Goal: Task Accomplishment & Management: Manage account settings

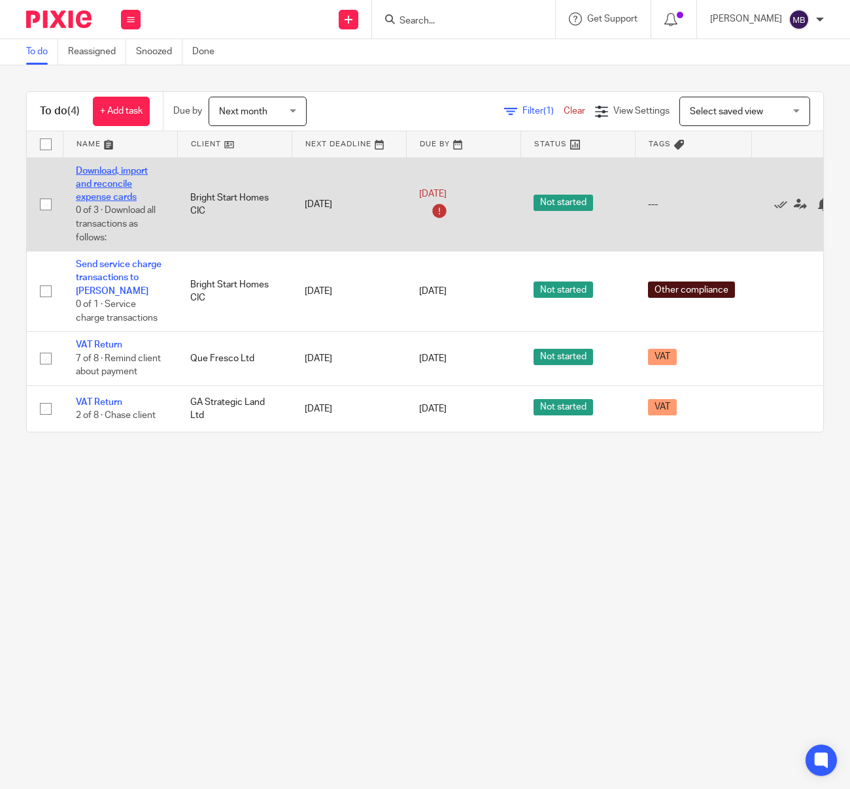
click at [114, 194] on link "Download, import and reconcile expense cards" at bounding box center [112, 185] width 72 height 36
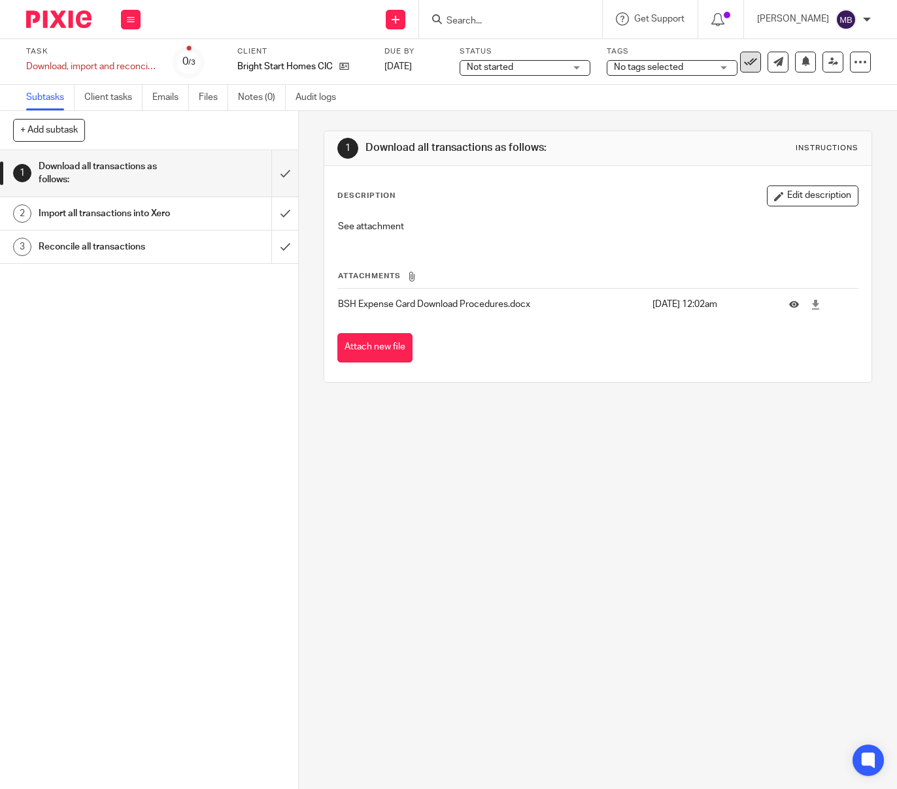
click at [752, 61] on icon at bounding box center [750, 62] width 13 height 13
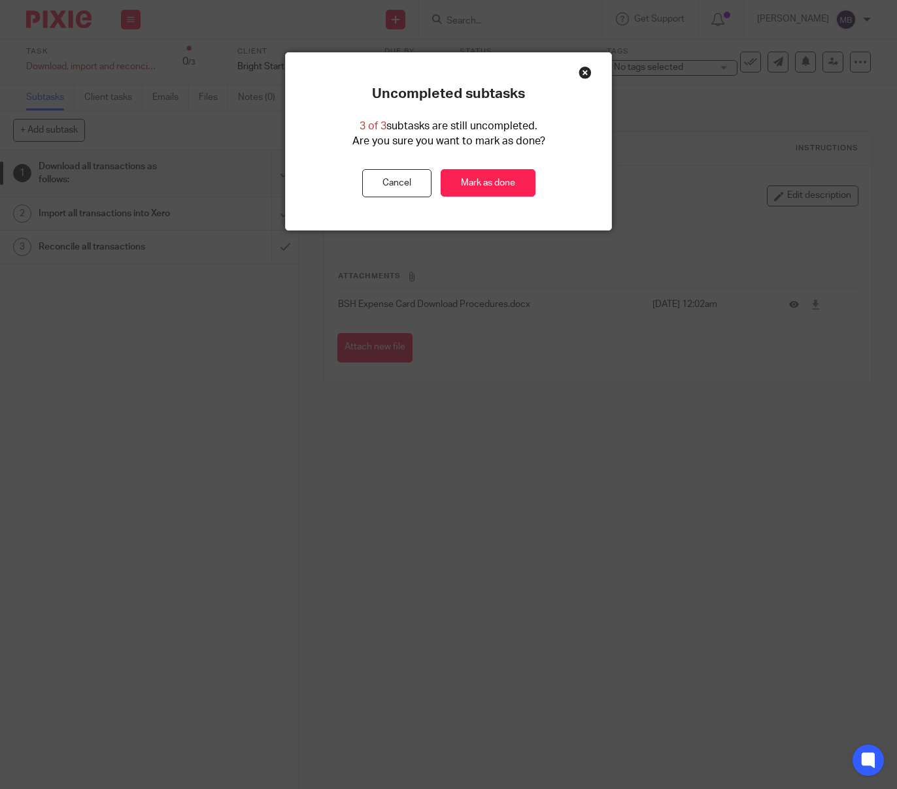
drag, startPoint x: 484, startPoint y: 179, endPoint x: 288, endPoint y: 140, distance: 199.9
click at [484, 179] on link "Mark as done" at bounding box center [487, 183] width 95 height 28
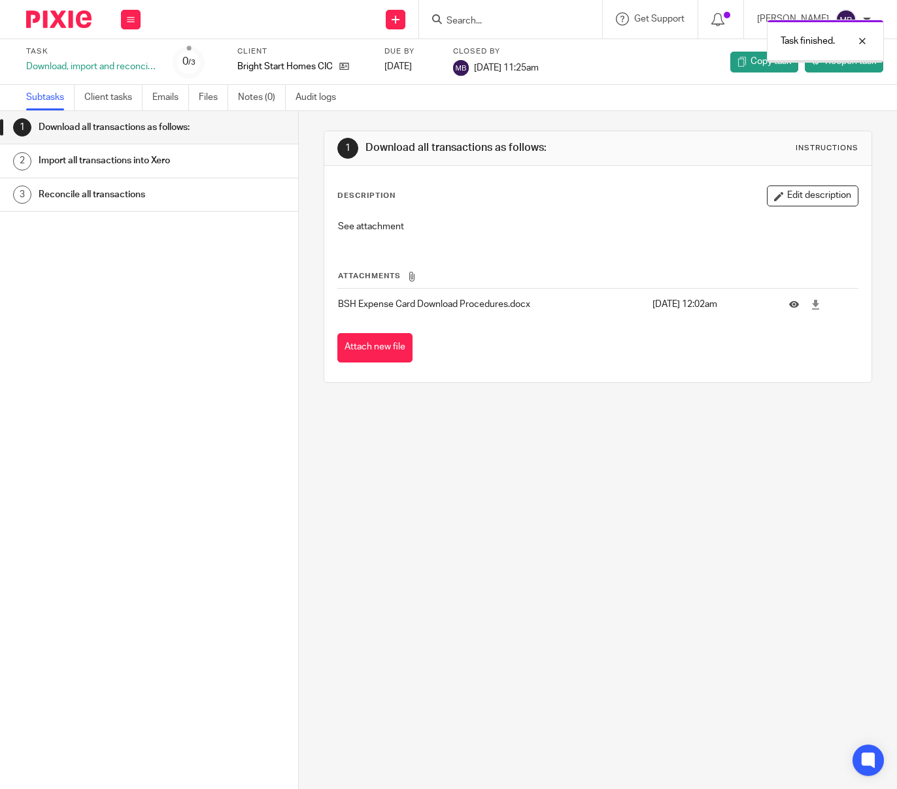
click at [59, 18] on img at bounding box center [58, 19] width 65 height 18
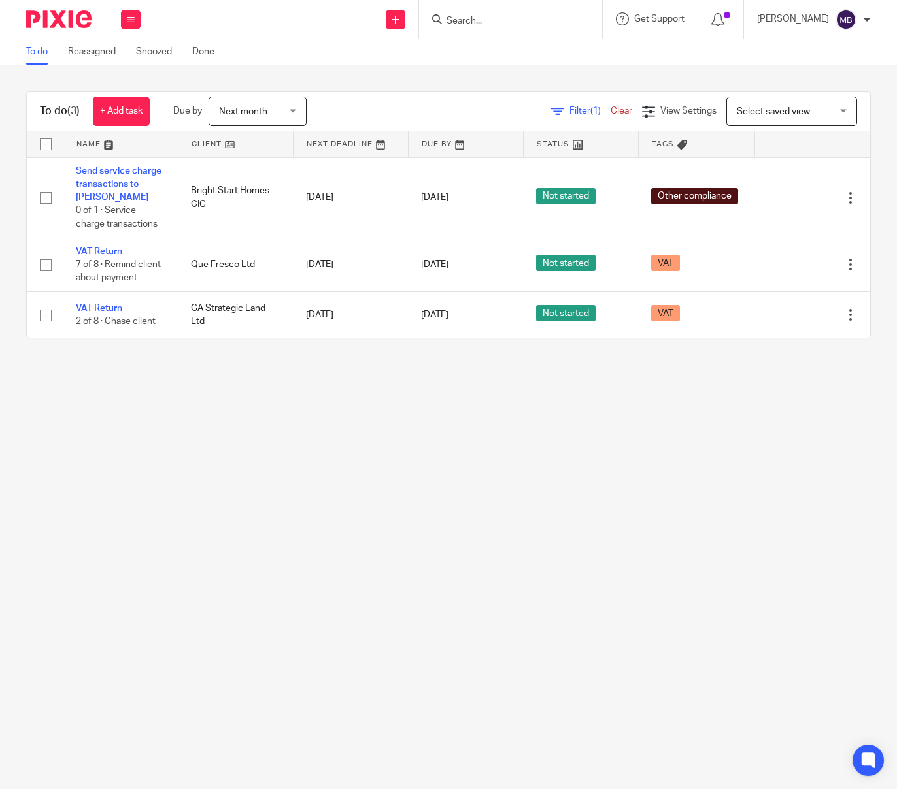
click at [142, 18] on div "Work Email Clients Team Reports Settings" at bounding box center [131, 19] width 46 height 39
click at [127, 18] on icon at bounding box center [131, 20] width 8 height 8
click at [127, 19] on icon at bounding box center [131, 20] width 8 height 8
click at [131, 153] on link "Settings" at bounding box center [130, 156] width 35 height 9
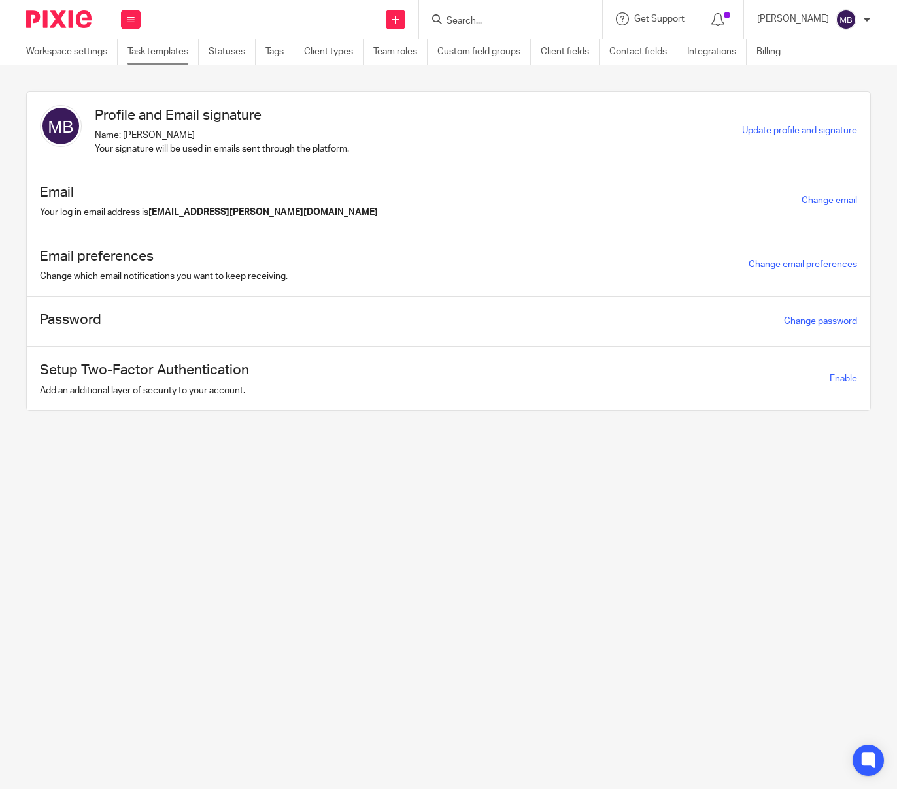
click at [180, 47] on link "Task templates" at bounding box center [162, 51] width 71 height 25
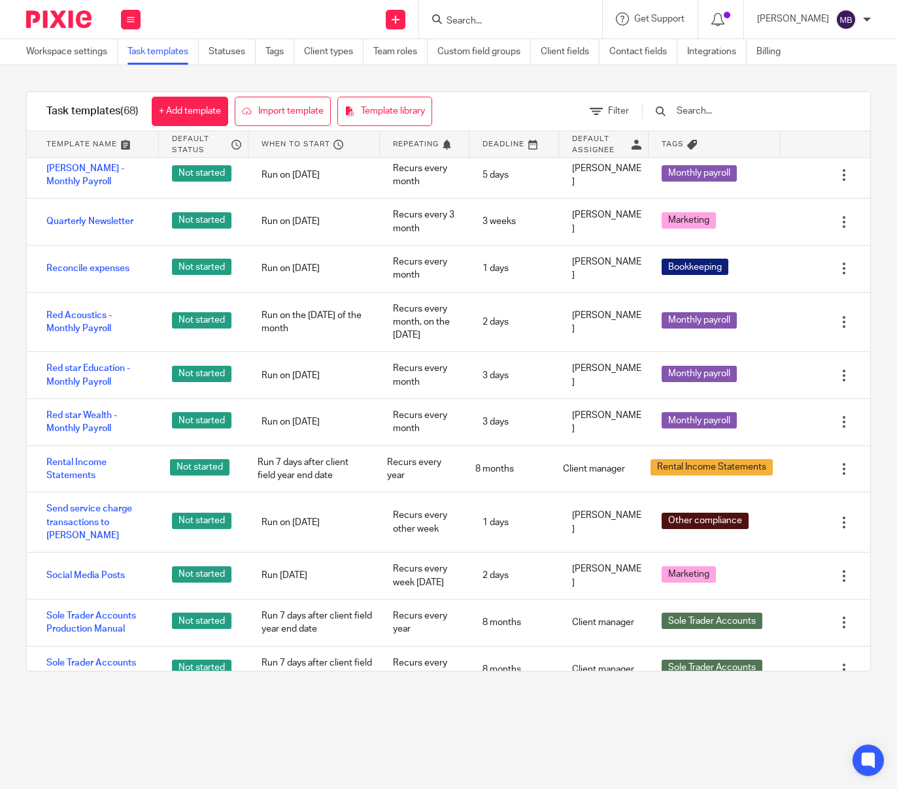
scroll to position [2202, 0]
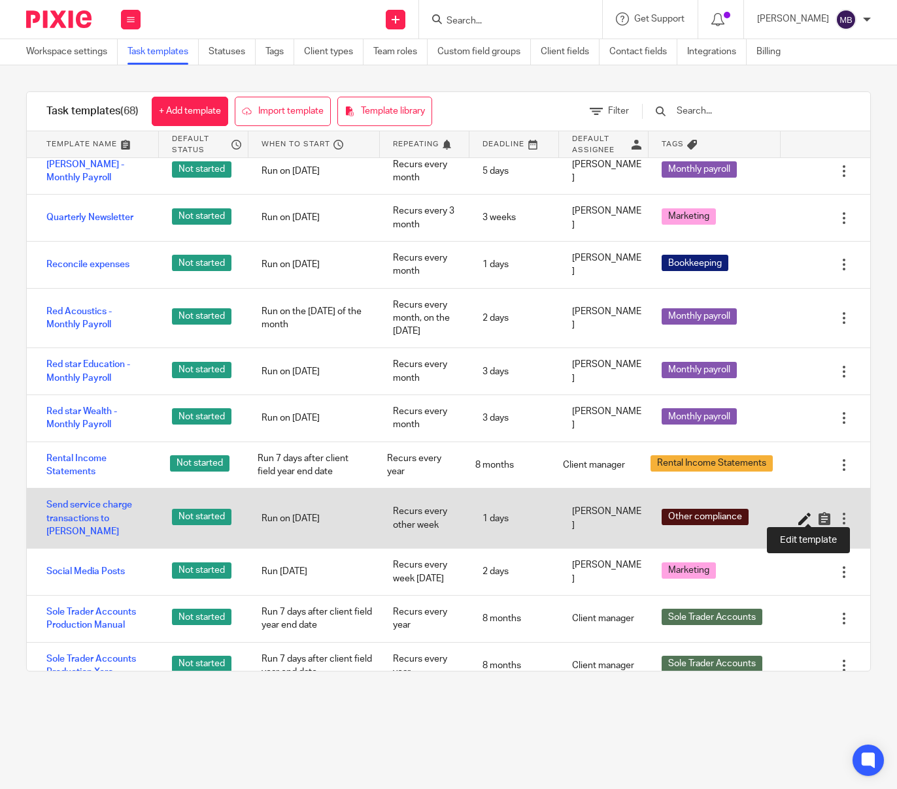
click at [804, 512] on icon at bounding box center [804, 518] width 13 height 13
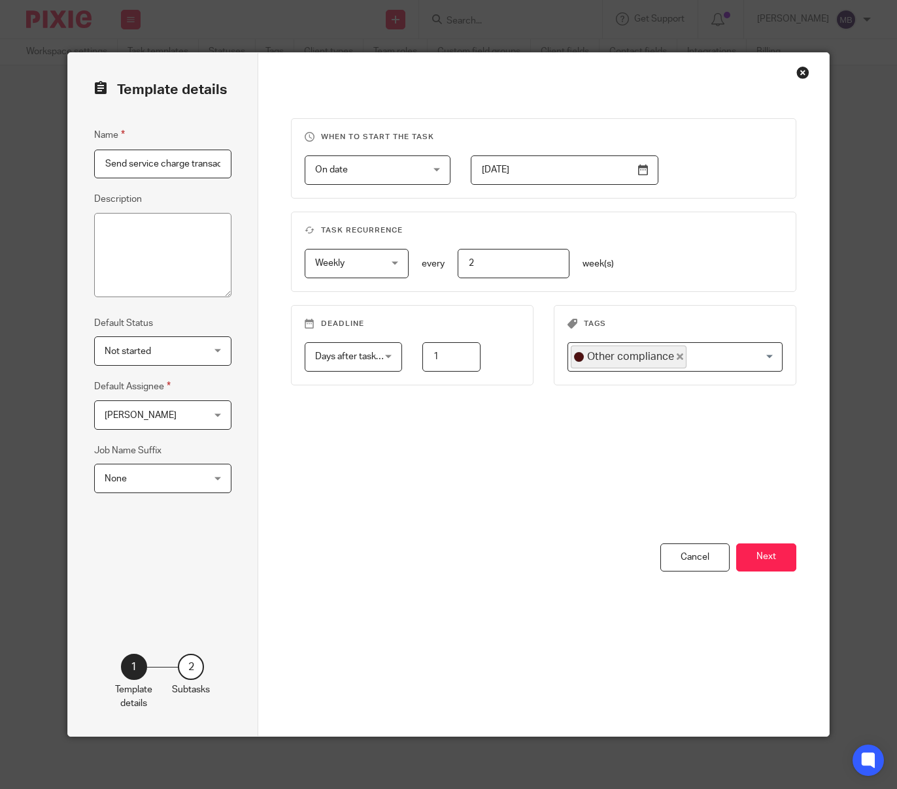
scroll to position [0, 56]
click at [646, 171] on input "2025-07-15" at bounding box center [564, 170] width 187 height 29
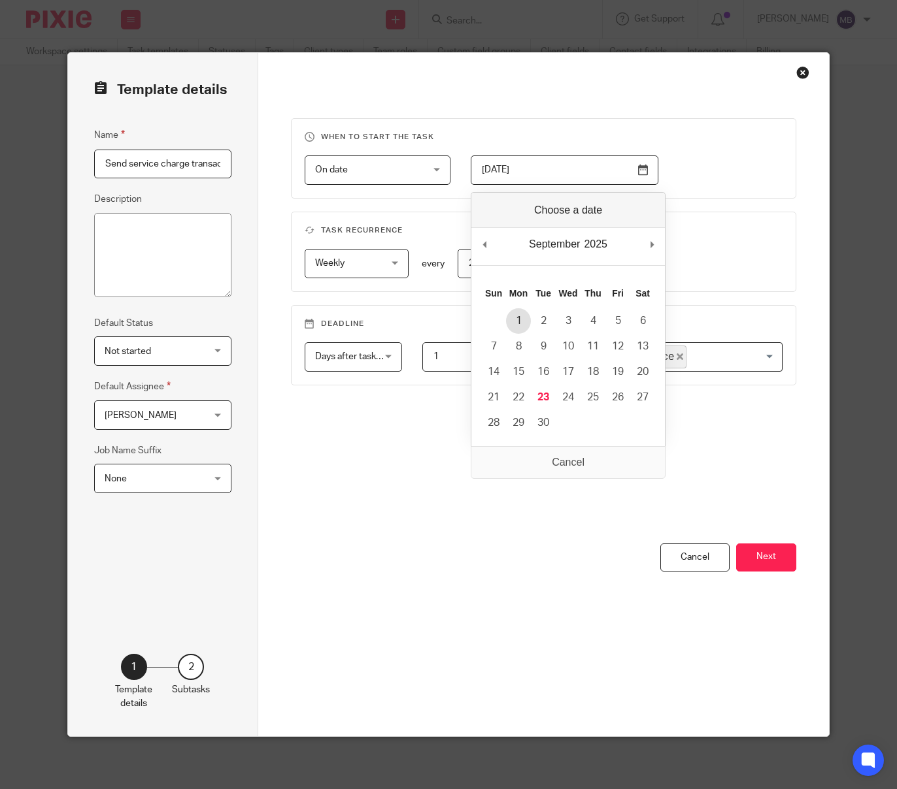
type input "2025-09-01"
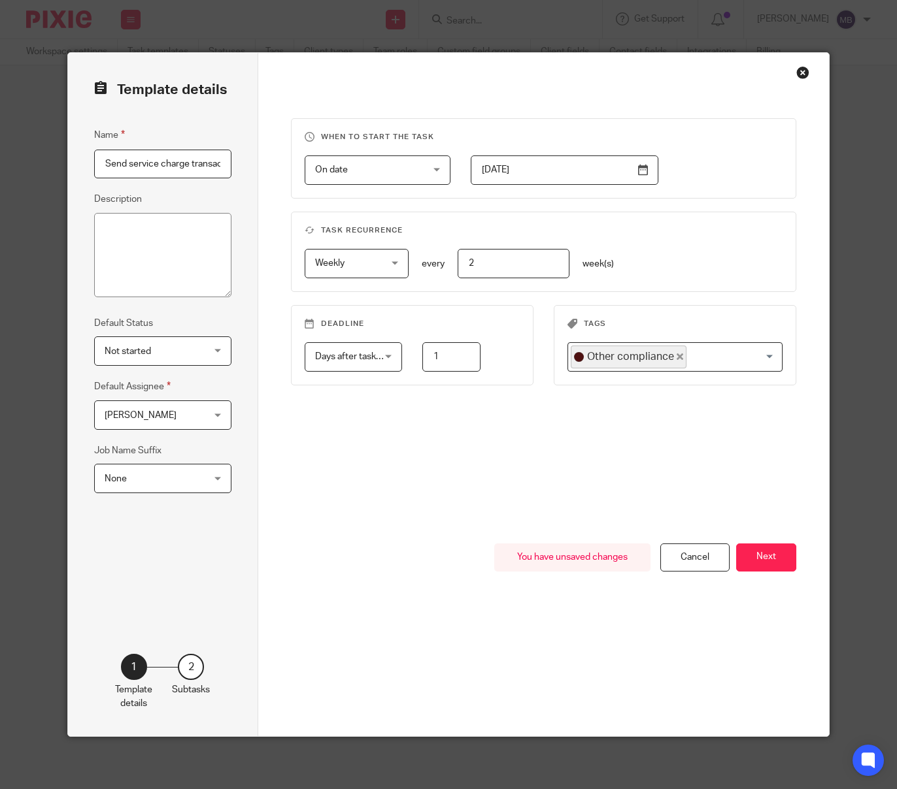
click at [501, 266] on input "2" at bounding box center [513, 263] width 112 height 29
click at [376, 263] on span "Weekly" at bounding box center [352, 263] width 75 height 27
click at [371, 344] on li "Monthly" at bounding box center [356, 346] width 103 height 27
click at [491, 267] on input "2" at bounding box center [513, 263] width 112 height 29
type input "1"
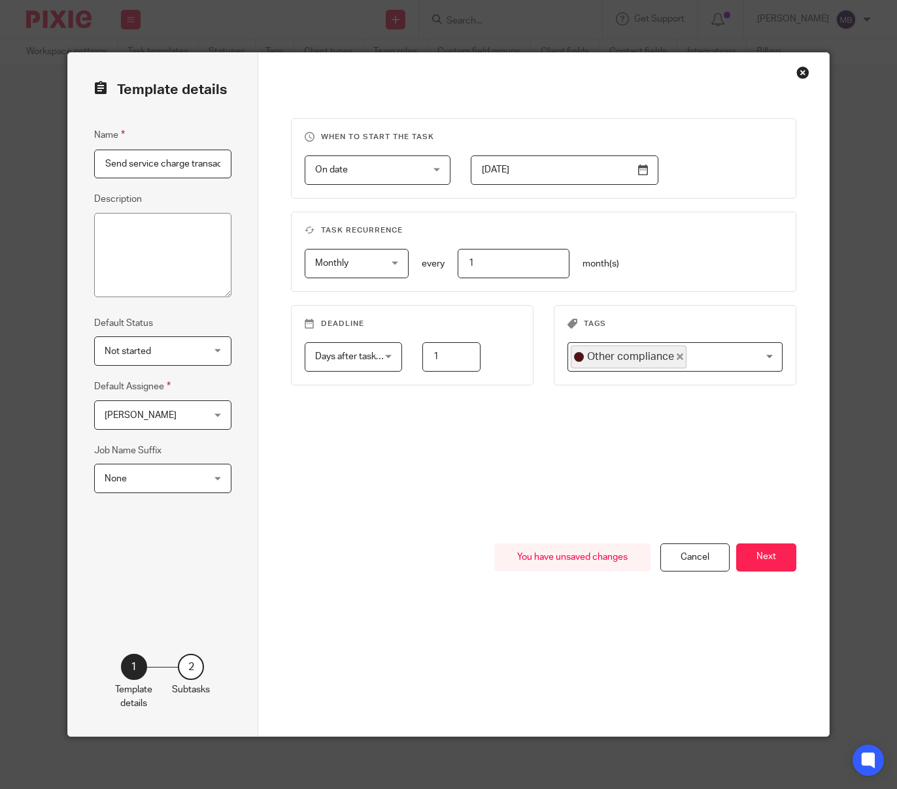
click at [460, 425] on div "When to start the task On date On date Disable On date Week day Month day On cl…" at bounding box center [543, 330] width 505 height 425
click at [388, 360] on div "Days after task starts Days after task starts" at bounding box center [353, 356] width 97 height 29
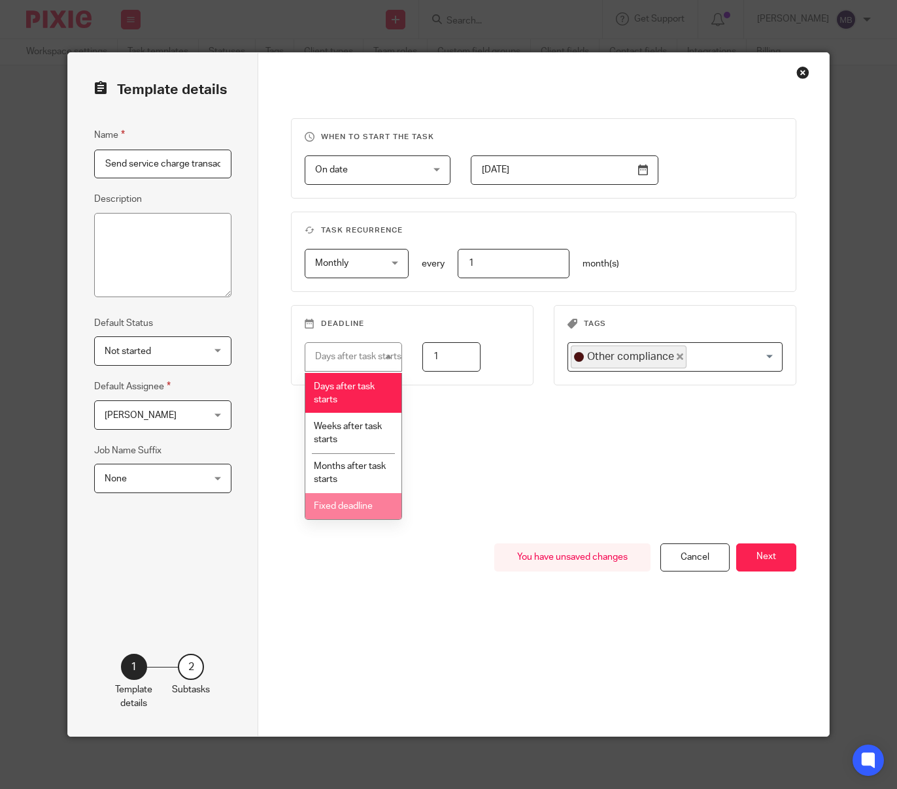
click at [359, 511] on span "Fixed deadline" at bounding box center [343, 506] width 59 height 9
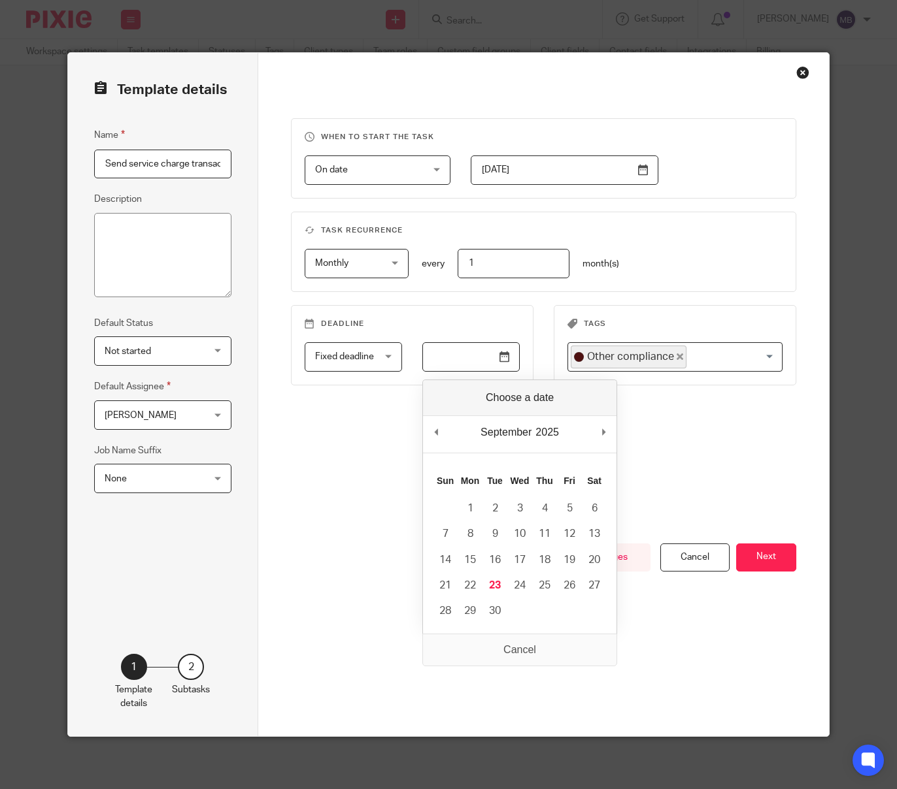
click at [507, 359] on input "Use the arrow keys to pick a date" at bounding box center [470, 356] width 97 height 29
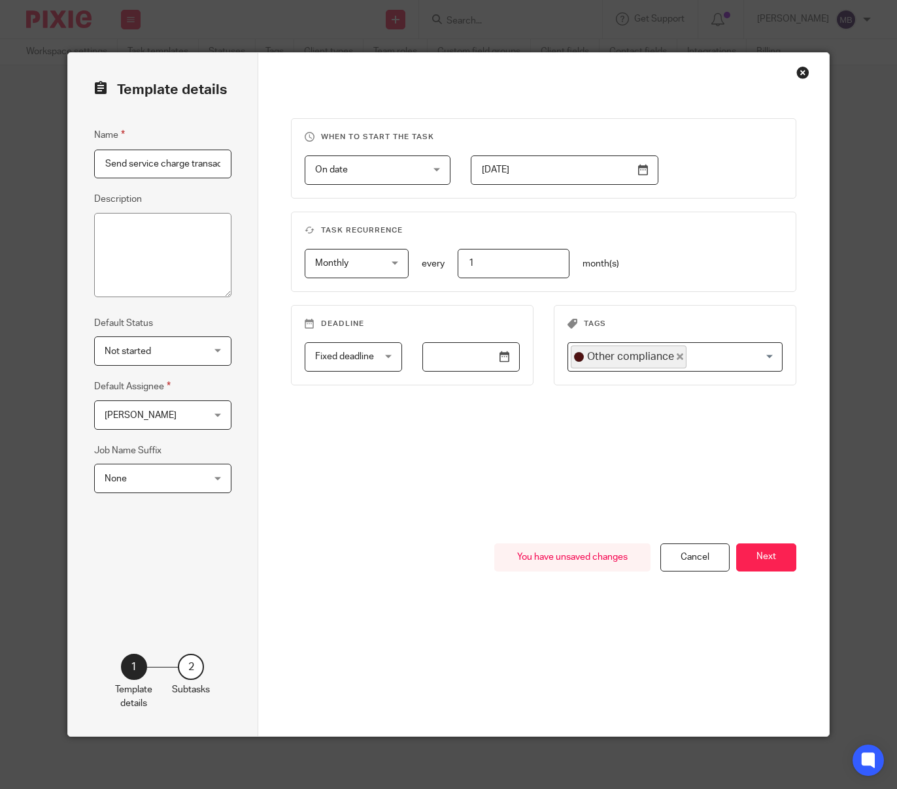
drag, startPoint x: 363, startPoint y: 447, endPoint x: 382, endPoint y: 376, distance: 73.5
click at [363, 447] on div "When to start the task On date On date Disable On date Week day Month day On cl…" at bounding box center [543, 330] width 505 height 425
click at [381, 363] on span "Fixed deadline" at bounding box center [349, 356] width 69 height 27
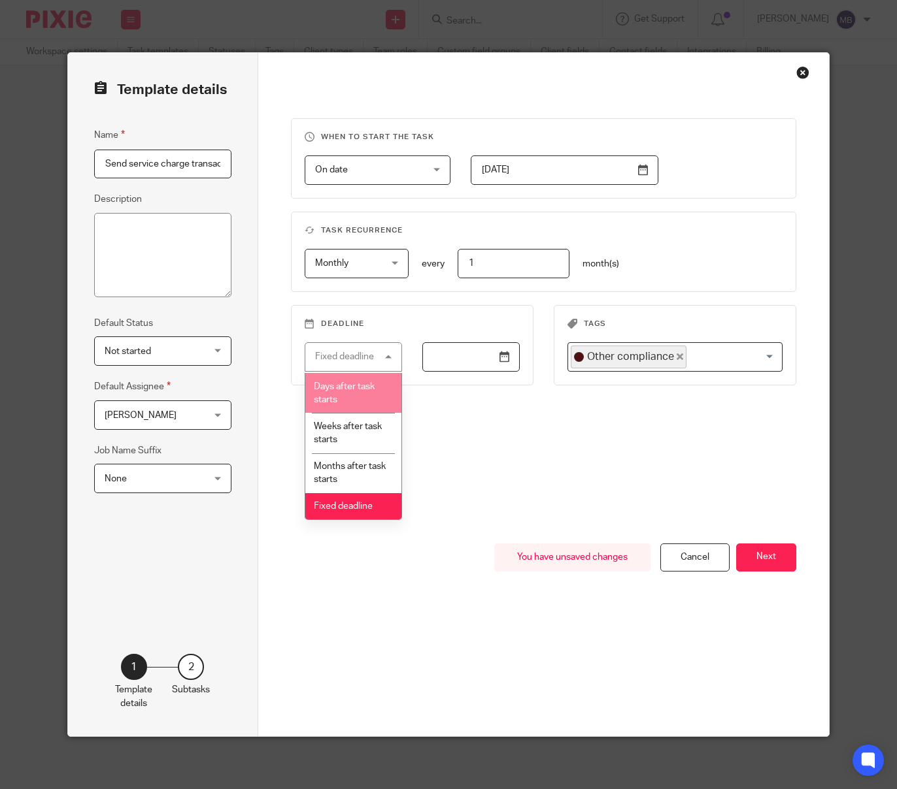
click at [373, 393] on li "Days after task starts" at bounding box center [353, 393] width 96 height 40
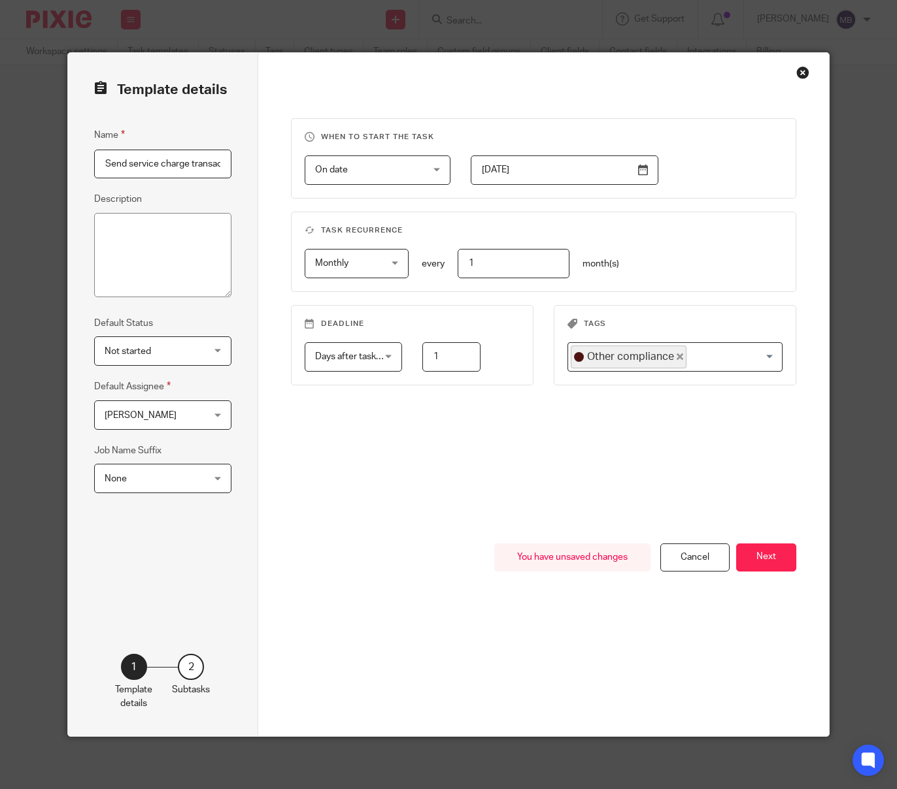
click at [452, 359] on input "1" at bounding box center [451, 356] width 58 height 29
type input "0"
drag, startPoint x: 492, startPoint y: 440, endPoint x: 501, endPoint y: 442, distance: 8.7
click at [494, 440] on div "When to start the task On date On date Disable On date Week day Month day On cl…" at bounding box center [543, 330] width 505 height 425
click at [774, 562] on button "Next" at bounding box center [766, 558] width 60 height 28
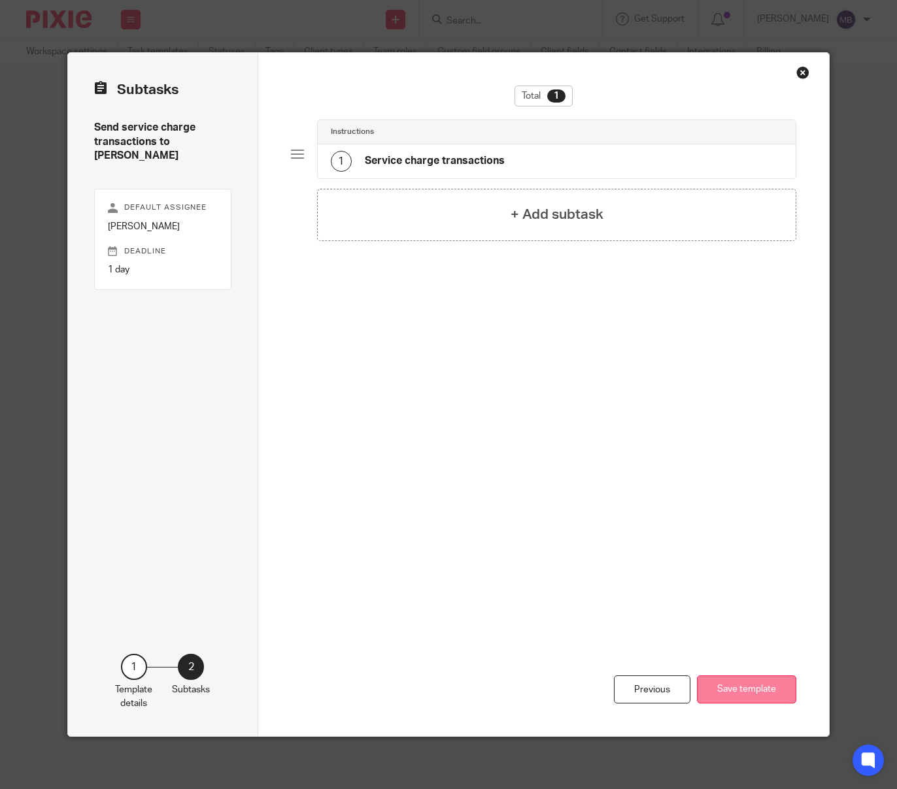
click at [741, 689] on button "Save template" at bounding box center [746, 690] width 99 height 28
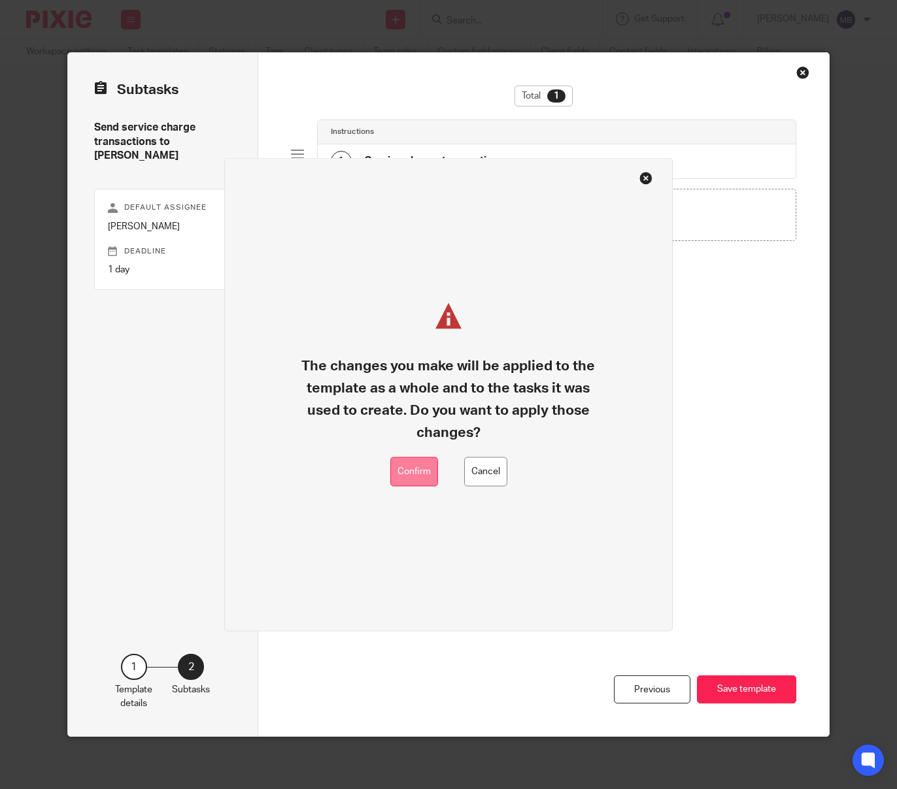
click at [420, 477] on button "Confirm" at bounding box center [414, 471] width 48 height 29
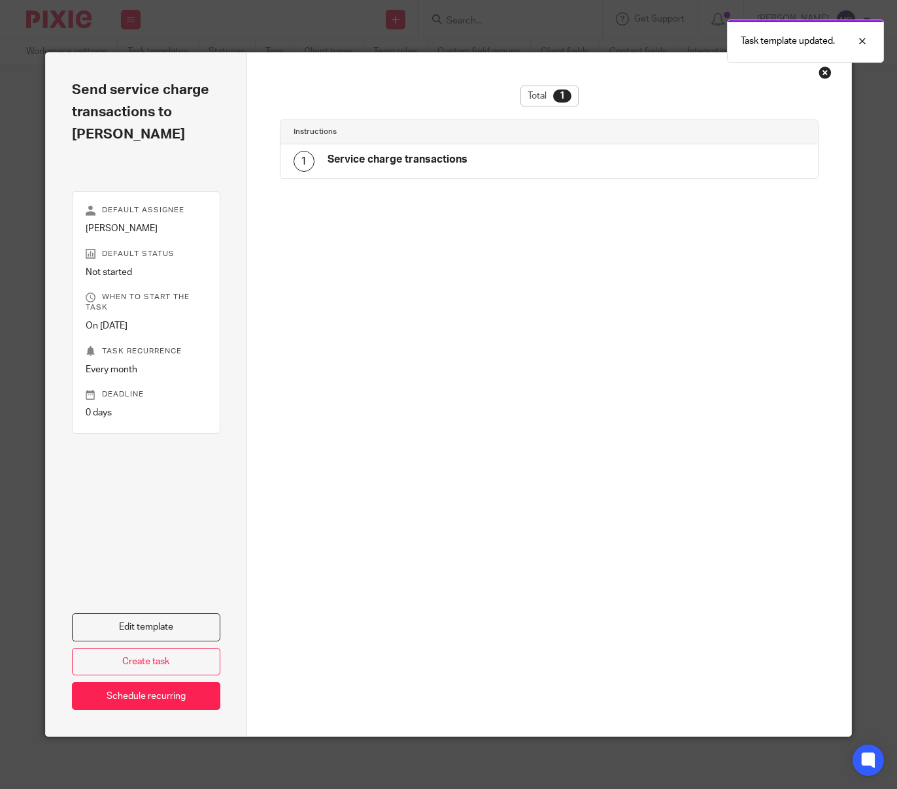
click at [823, 76] on div "Close this dialog window" at bounding box center [824, 72] width 13 height 13
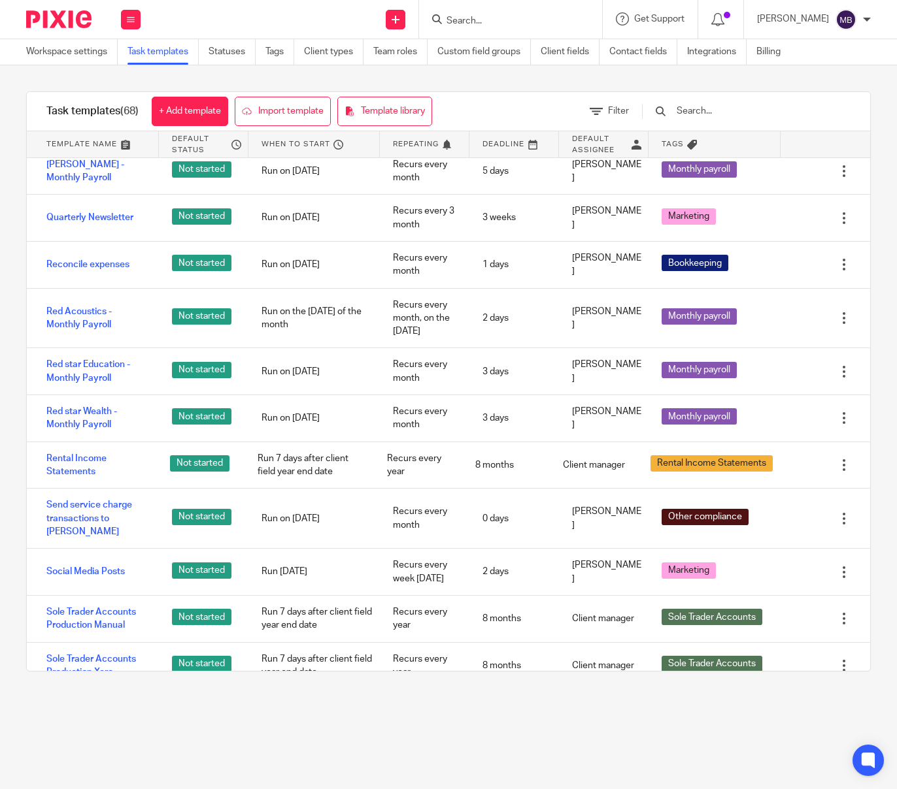
scroll to position [2203, 0]
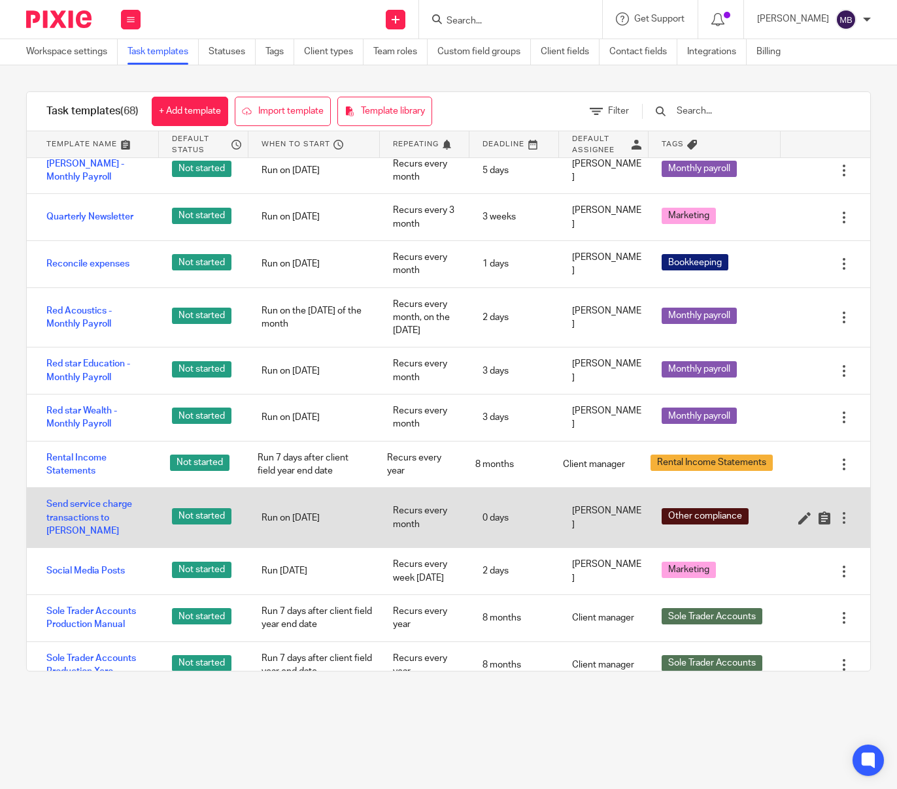
click at [844, 512] on div at bounding box center [843, 518] width 13 height 13
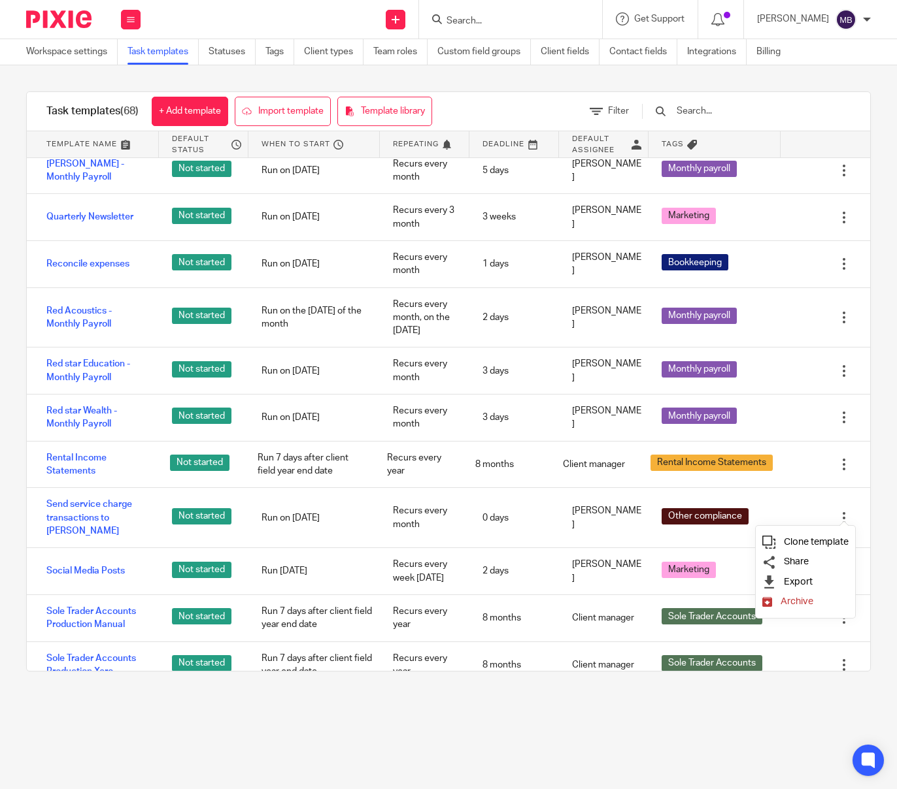
click at [831, 542] on span "Clone template" at bounding box center [816, 542] width 65 height 10
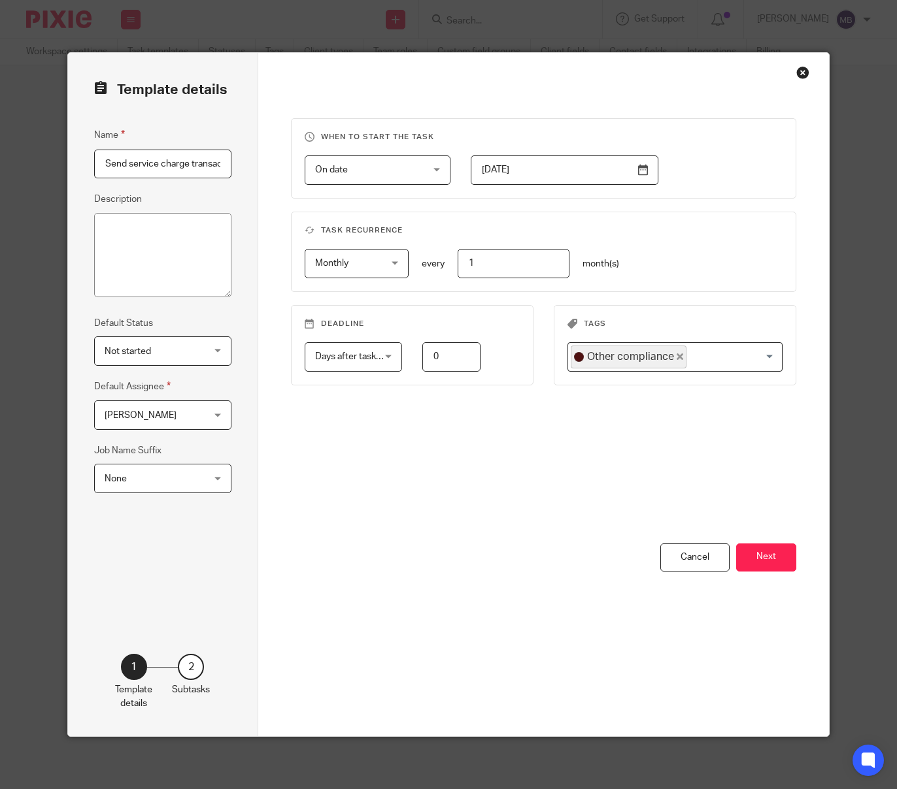
click at [648, 172] on input "[DATE]" at bounding box center [564, 170] width 187 height 29
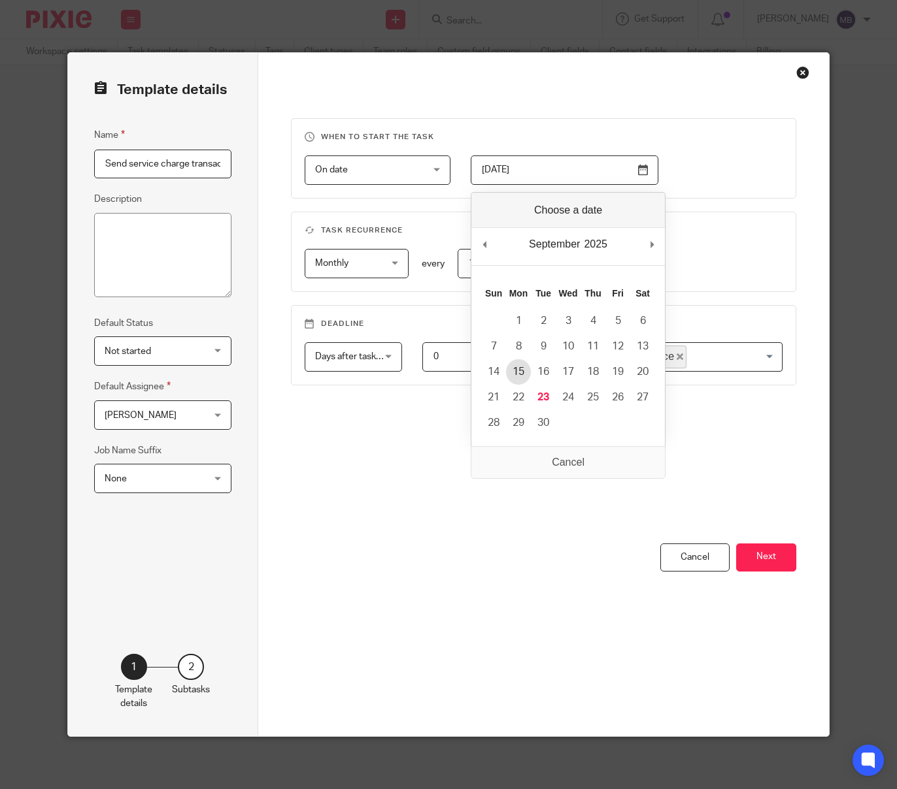
type input "2025-09-15"
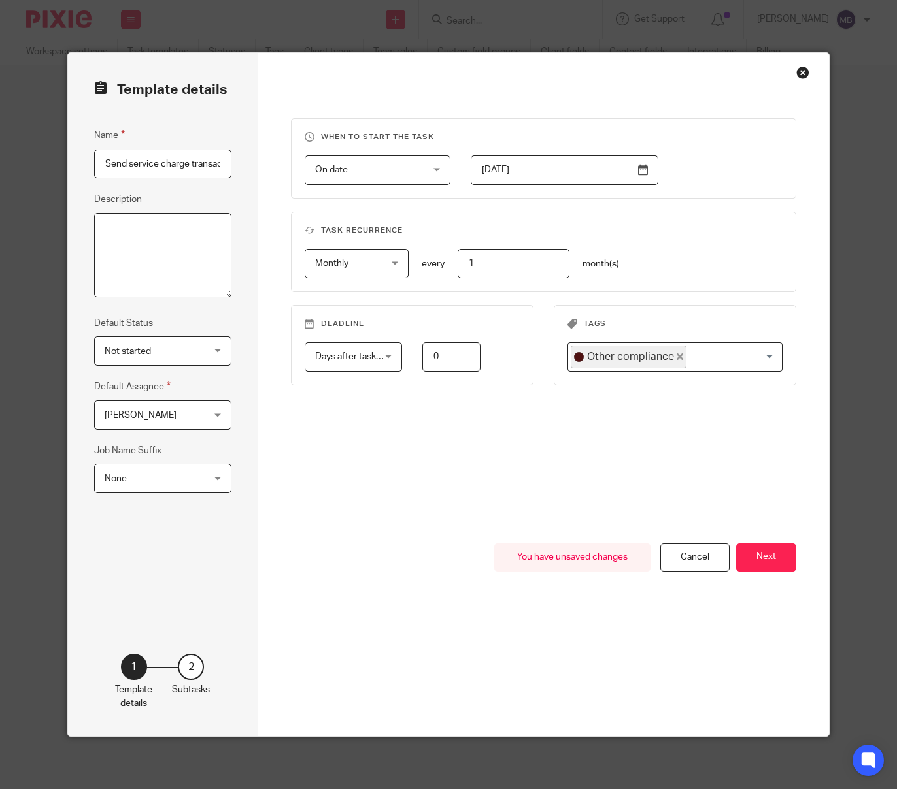
click at [119, 236] on textarea "Description" at bounding box center [162, 255] width 137 height 85
drag, startPoint x: 138, startPoint y: 227, endPoint x: 148, endPoint y: 225, distance: 10.6
click at [139, 227] on textarea "Send 01 - 14th" at bounding box center [162, 255] width 137 height 85
click at [208, 230] on textarea "Send 01st - 14th" at bounding box center [162, 255] width 137 height 85
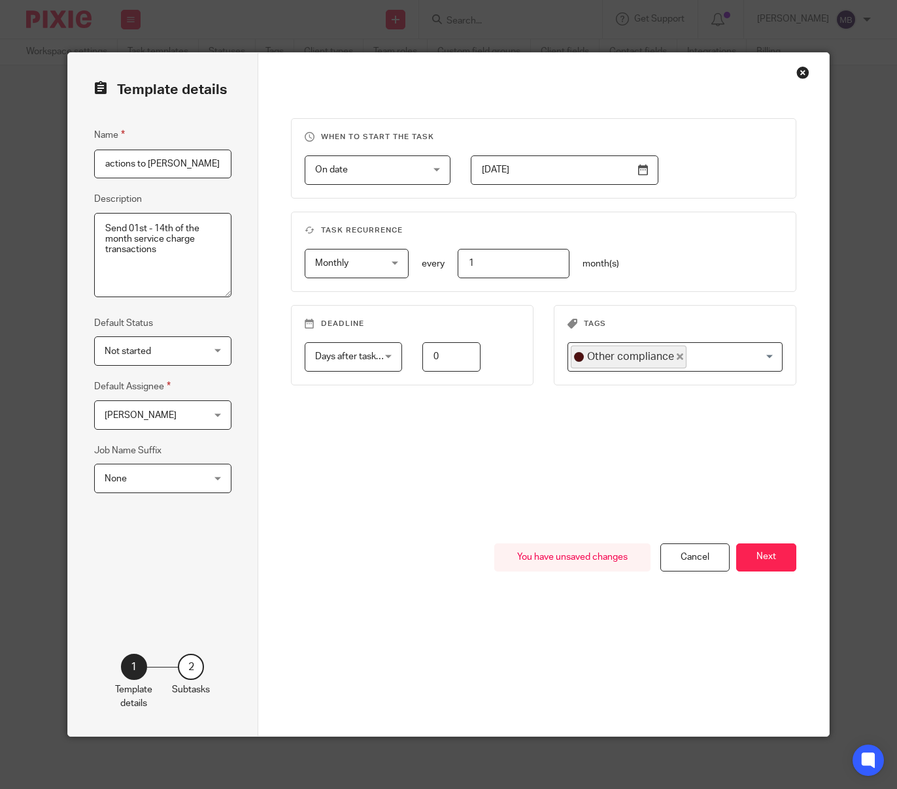
type textarea "Send 01st - 14th of the month service charge transactions"
drag, startPoint x: 172, startPoint y: 163, endPoint x: 318, endPoint y: 164, distance: 146.4
click at [310, 165] on div "Template details Name Send service charge transactions to Nikki 2025-09-23 Desc…" at bounding box center [448, 395] width 761 height 684
type input "Send service charge transactions to [PERSON_NAME] - 1st -14th"
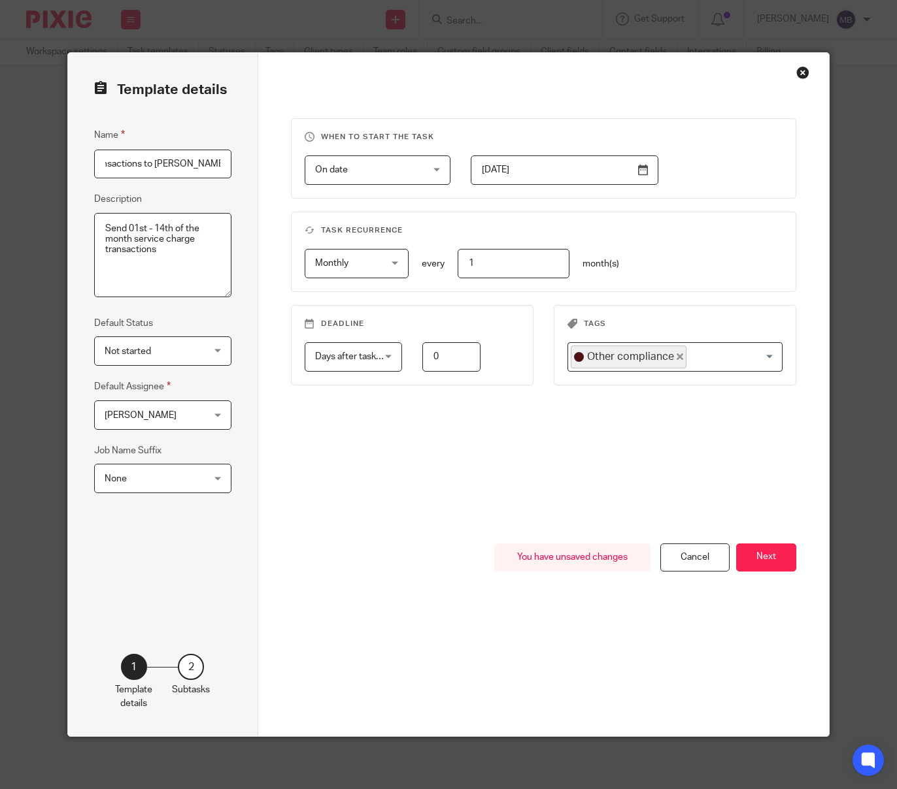
click at [567, 430] on div "When to start the task On date On date Disable On date Week day Month day On cl…" at bounding box center [543, 330] width 505 height 425
click at [761, 560] on button "Next" at bounding box center [766, 558] width 60 height 28
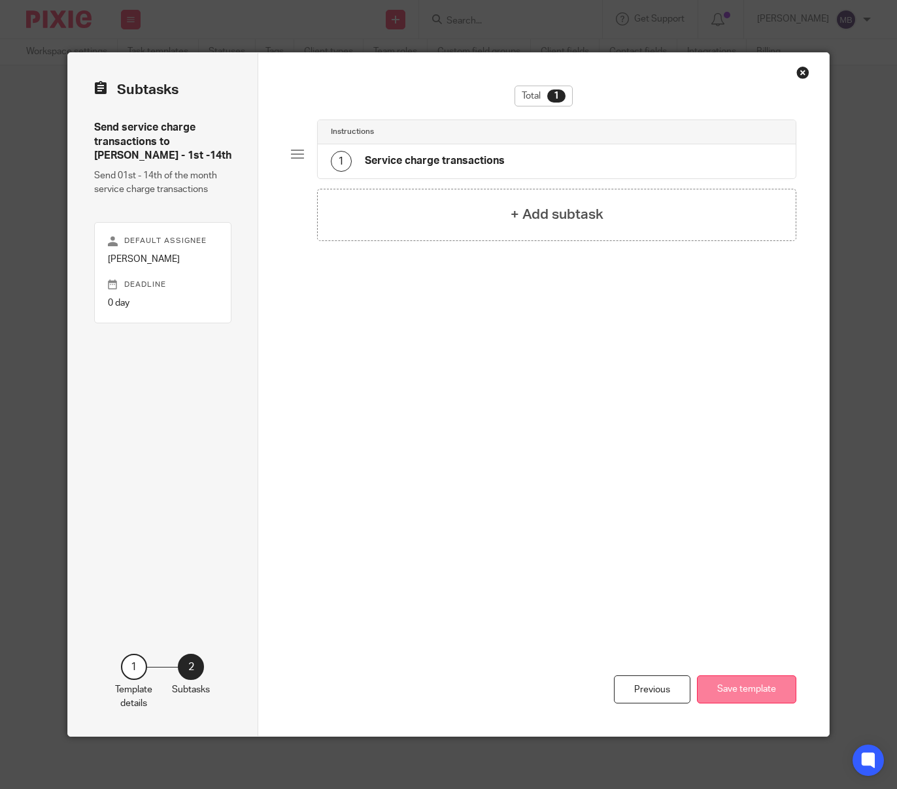
click at [748, 684] on button "Save template" at bounding box center [746, 690] width 99 height 28
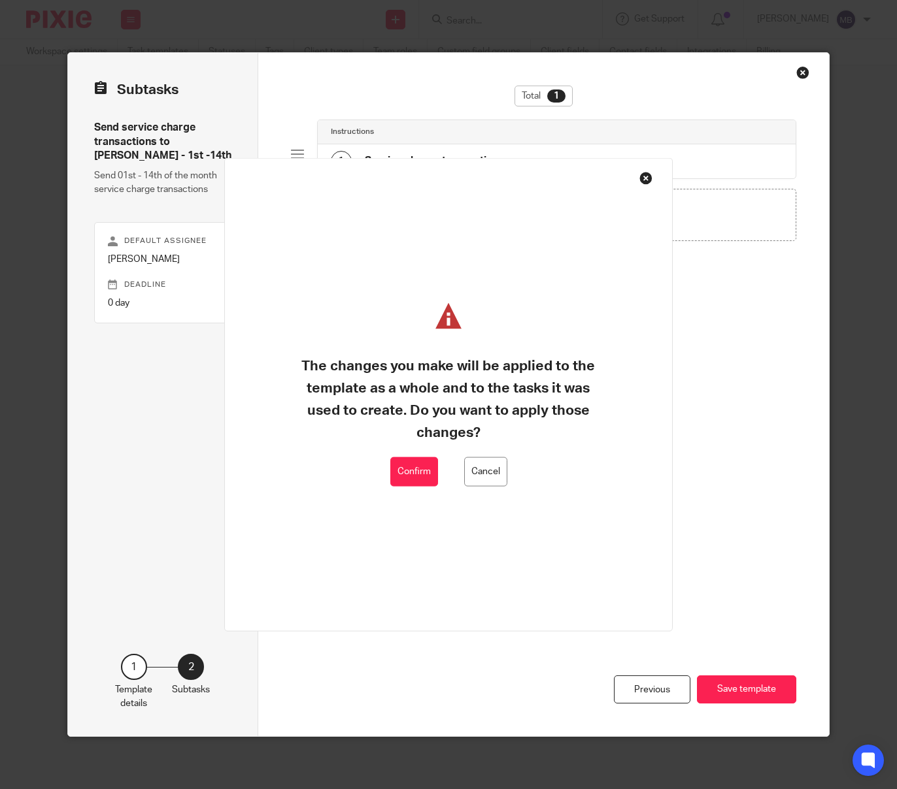
click at [410, 463] on button "Confirm" at bounding box center [414, 471] width 48 height 29
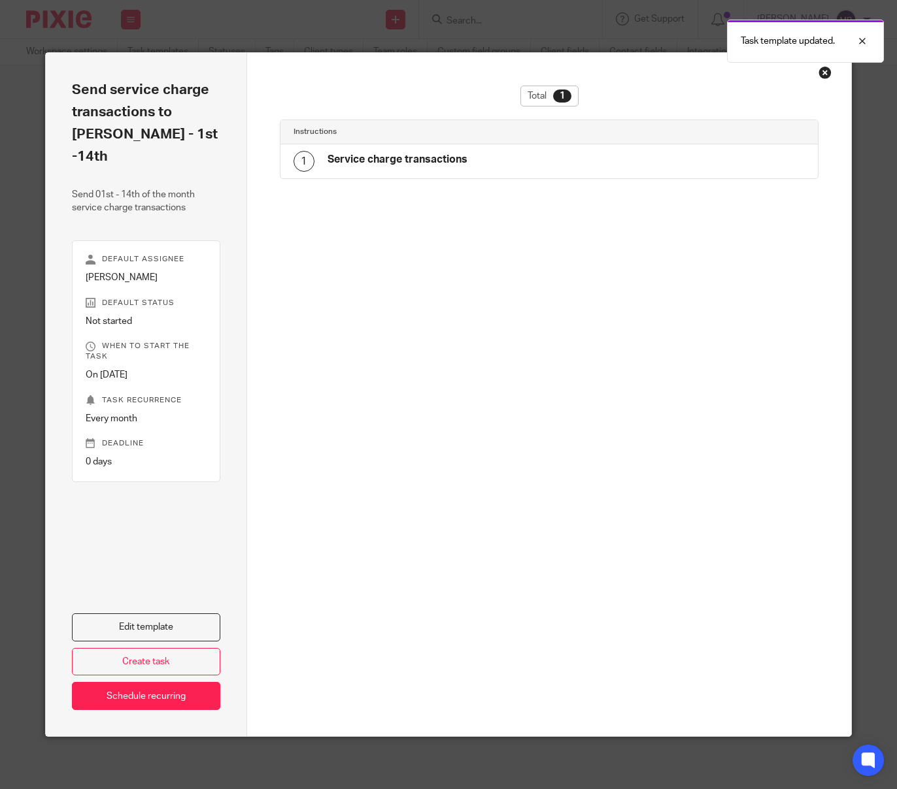
click at [827, 74] on div "Close this dialog window" at bounding box center [824, 72] width 13 height 13
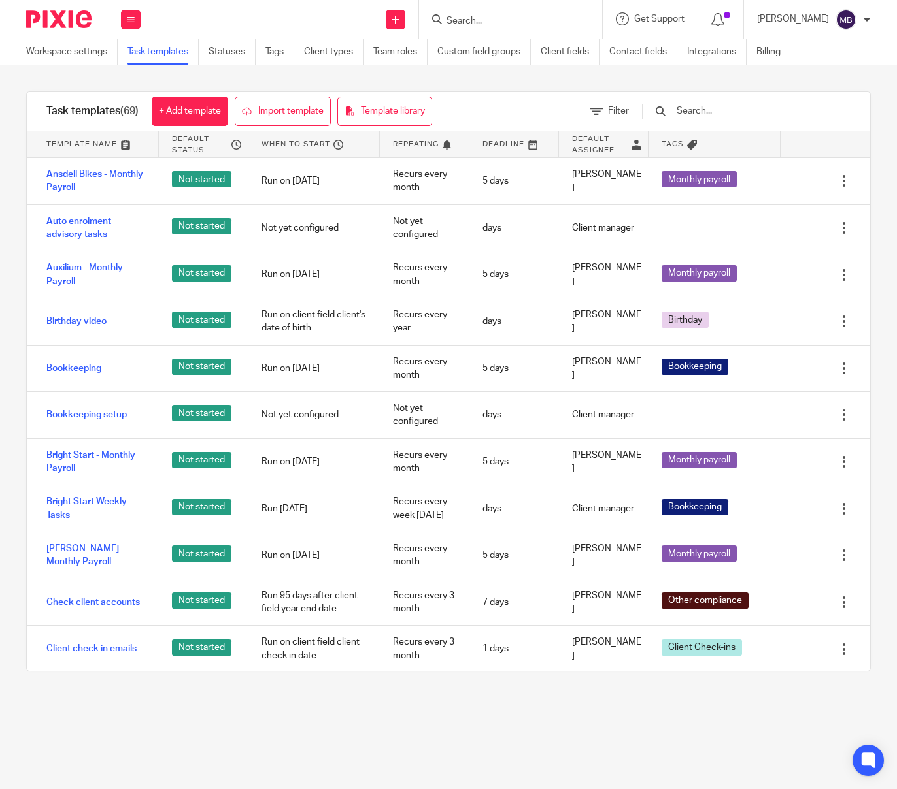
click at [51, 17] on img at bounding box center [58, 19] width 65 height 18
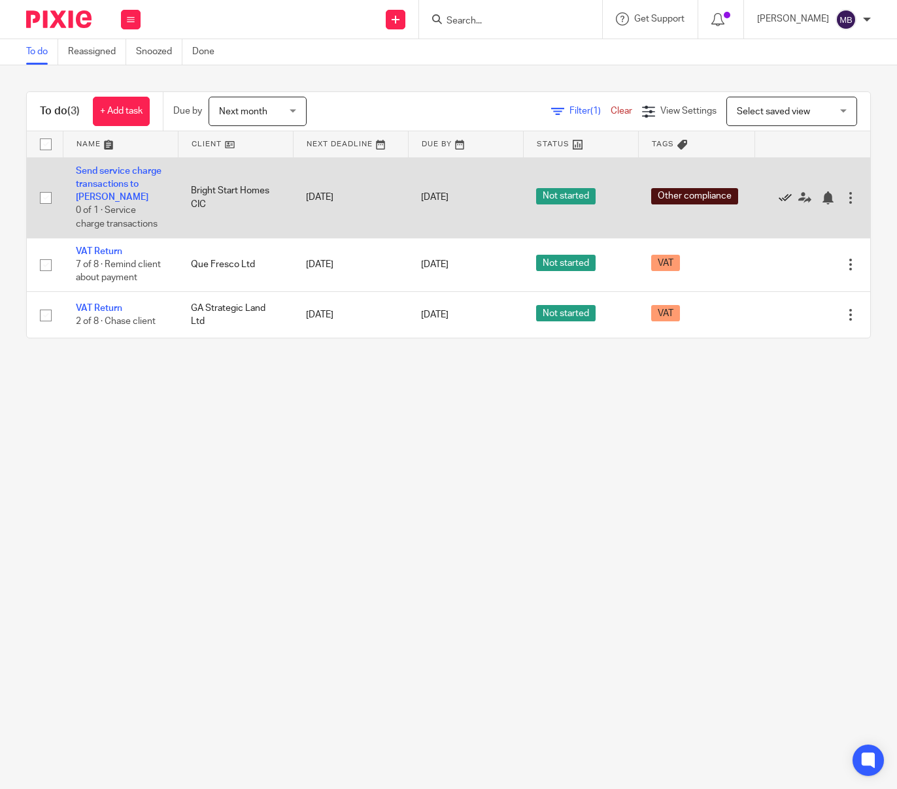
click at [786, 191] on icon at bounding box center [784, 197] width 13 height 13
